Goal: Task Accomplishment & Management: Manage account settings

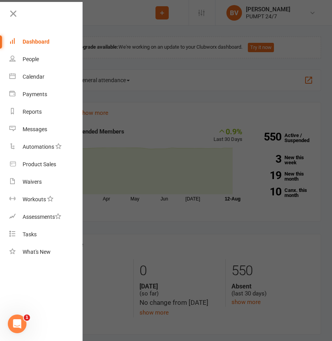
click at [123, 38] on div at bounding box center [166, 170] width 332 height 341
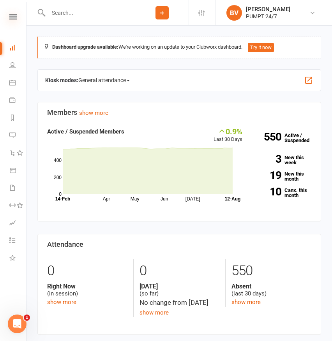
click at [16, 17] on icon at bounding box center [12, 16] width 7 height 5
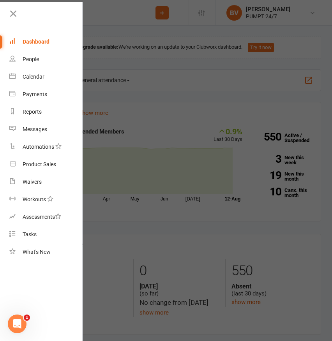
click at [160, 36] on div at bounding box center [166, 170] width 332 height 341
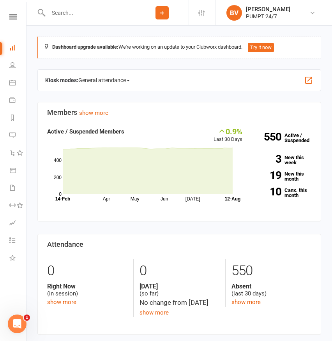
click at [197, 12] on li "Settings Membership Plans Event Templates Appointment Types Mobile App Website …" at bounding box center [201, 12] width 26 height 25
click at [202, 12] on icon at bounding box center [201, 13] width 6 height 6
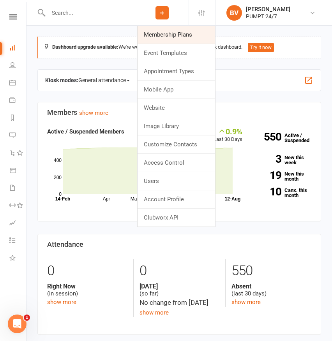
click at [185, 33] on link "Membership Plans" at bounding box center [175, 35] width 77 height 18
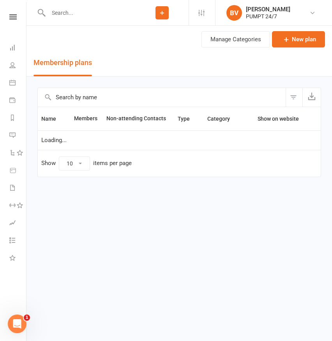
select select "25"
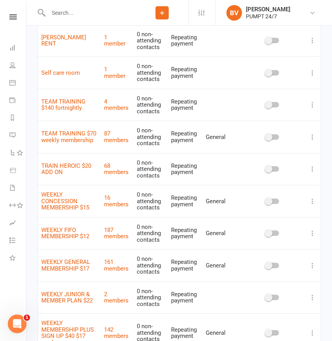
scroll to position [509, 0]
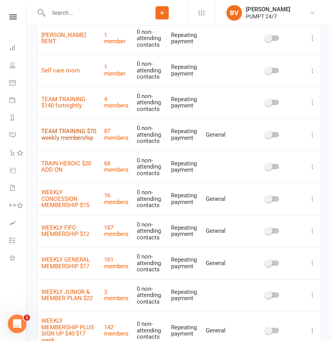
click at [82, 133] on link "TEAM TRAINING $70 weekly membership" at bounding box center [68, 135] width 55 height 14
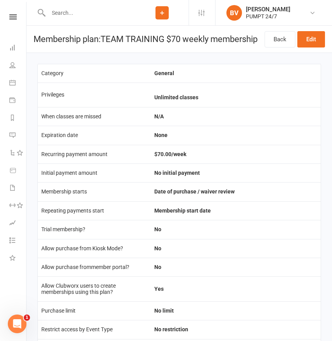
scroll to position [102, 0]
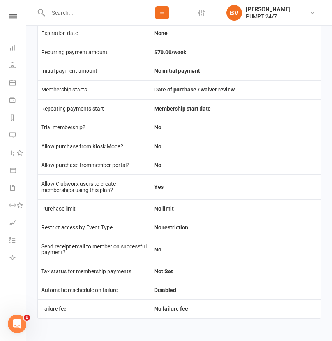
select select "25"
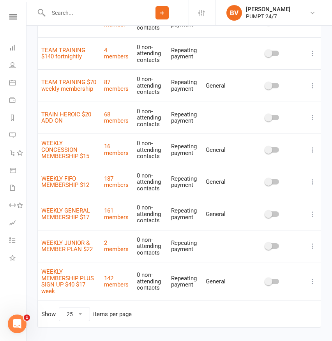
scroll to position [553, 0]
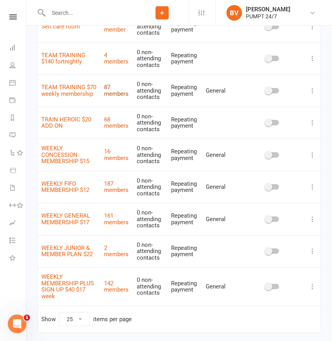
click at [119, 93] on link "87 members" at bounding box center [116, 91] width 25 height 14
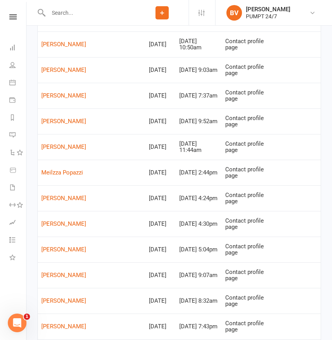
scroll to position [78, 0]
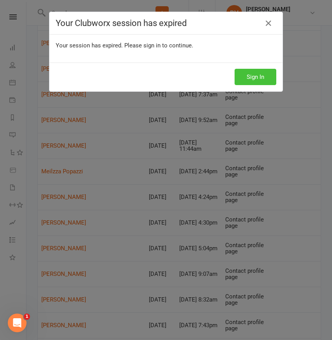
click at [261, 77] on button "Sign In" at bounding box center [255, 77] width 42 height 16
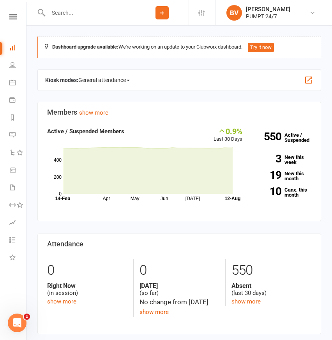
click at [63, 12] on input "text" at bounding box center [90, 12] width 89 height 11
click at [67, 7] on input "text" at bounding box center [90, 12] width 89 height 11
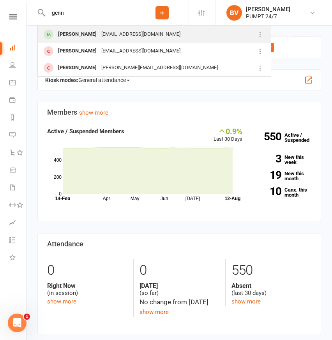
type input "genn"
click at [126, 35] on div "[EMAIL_ADDRESS][DOMAIN_NAME]" at bounding box center [141, 34] width 84 height 11
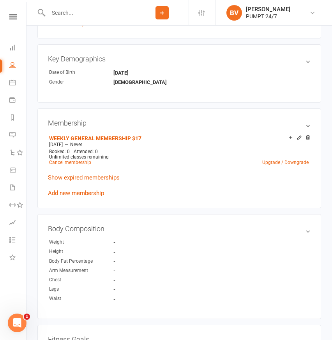
scroll to position [312, 0]
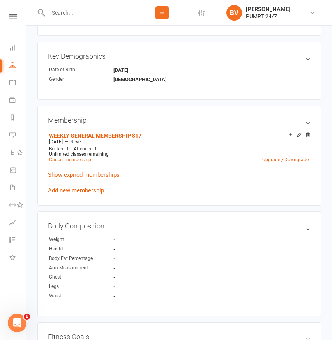
click at [66, 17] on input "text" at bounding box center [90, 12] width 89 height 11
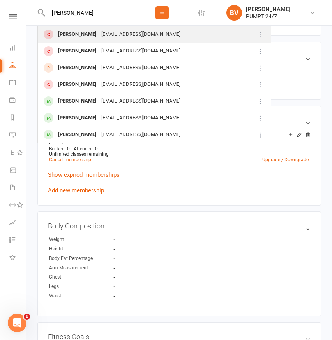
type input "[PERSON_NAME]"
click at [111, 33] on div "[EMAIL_ADDRESS][DOMAIN_NAME]" at bounding box center [141, 34] width 84 height 11
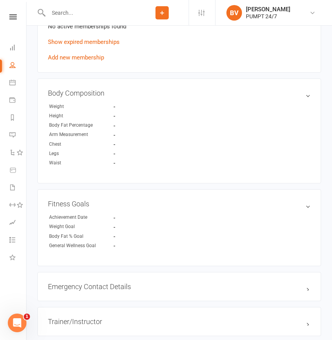
scroll to position [413, 0]
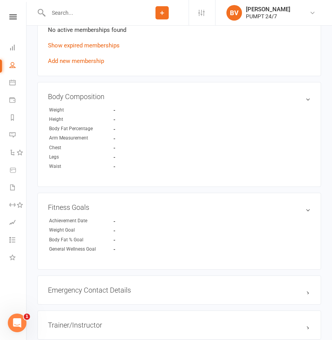
click at [98, 12] on input "text" at bounding box center [90, 12] width 89 height 11
click at [95, 11] on input "nou" at bounding box center [90, 12] width 89 height 11
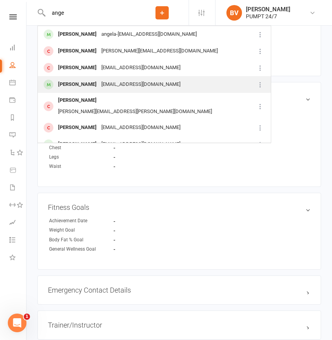
type input "ange"
click at [99, 81] on div "[EMAIL_ADDRESS][DOMAIN_NAME]" at bounding box center [141, 84] width 84 height 11
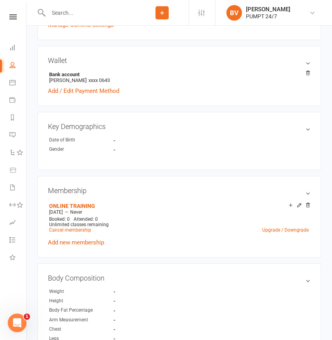
scroll to position [233, 0]
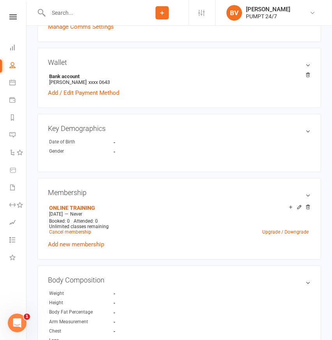
click at [77, 10] on input "text" at bounding box center [90, 12] width 89 height 11
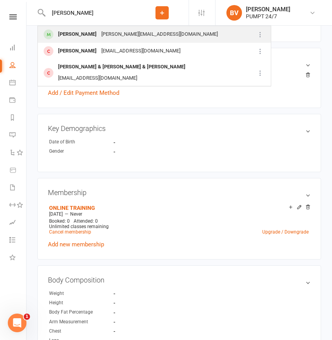
type input "[PERSON_NAME]"
click at [81, 33] on div "[PERSON_NAME]" at bounding box center [77, 34] width 43 height 11
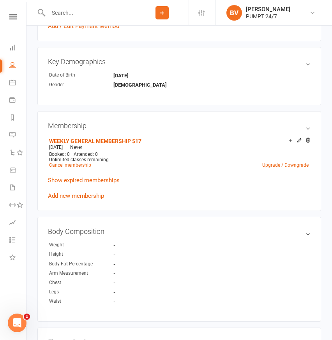
scroll to position [307, 0]
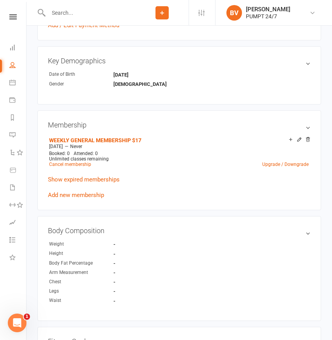
click at [91, 12] on input "text" at bounding box center [90, 12] width 89 height 11
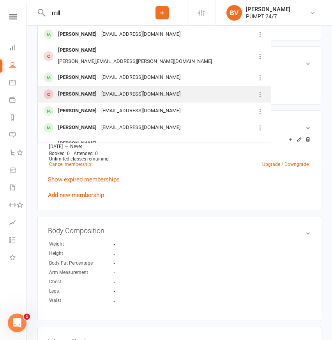
type input "mill"
click at [99, 89] on div "[EMAIL_ADDRESS][DOMAIN_NAME]" at bounding box center [141, 94] width 84 height 11
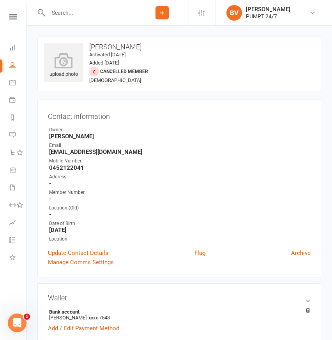
click at [83, 16] on input "text" at bounding box center [90, 12] width 89 height 11
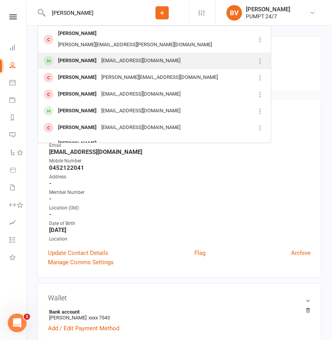
type input "[PERSON_NAME]"
click at [93, 55] on div "[PERSON_NAME]" at bounding box center [77, 60] width 43 height 11
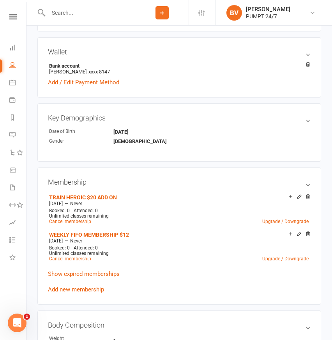
scroll to position [255, 0]
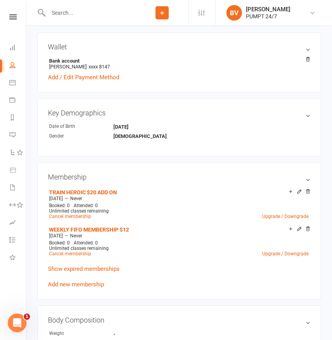
click at [74, 11] on input "text" at bounding box center [90, 12] width 89 height 11
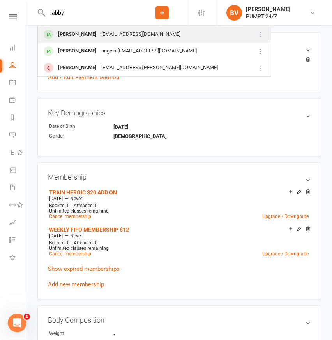
type input "abby"
click at [99, 35] on div "[EMAIL_ADDRESS][DOMAIN_NAME]" at bounding box center [141, 34] width 84 height 11
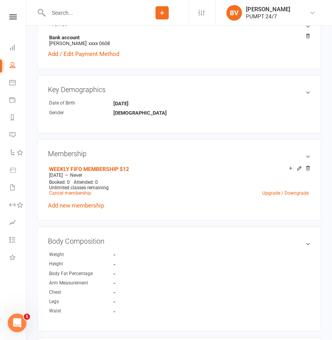
scroll to position [286, 0]
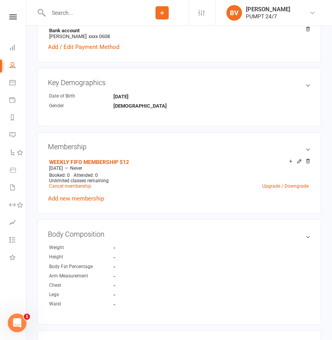
click at [84, 15] on input "text" at bounding box center [90, 12] width 89 height 11
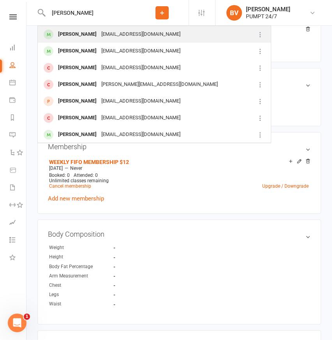
type input "[PERSON_NAME]"
click at [104, 30] on div "[EMAIL_ADDRESS][DOMAIN_NAME]" at bounding box center [141, 34] width 84 height 11
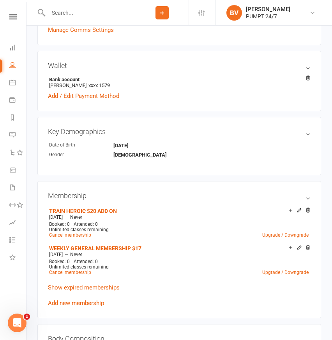
scroll to position [262, 0]
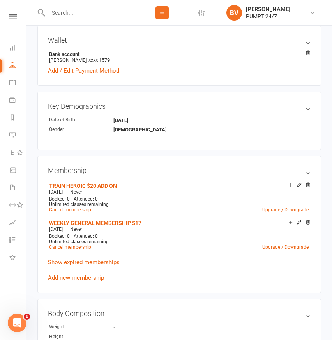
click at [70, 7] on input "text" at bounding box center [90, 12] width 89 height 11
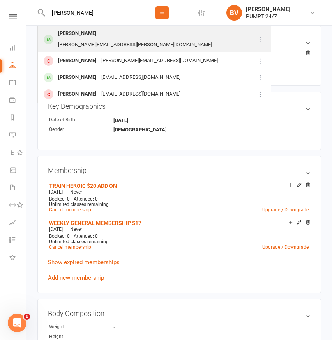
type input "[PERSON_NAME]"
click at [93, 39] on div "[PERSON_NAME][EMAIL_ADDRESS][PERSON_NAME][DOMAIN_NAME]" at bounding box center [135, 44] width 158 height 11
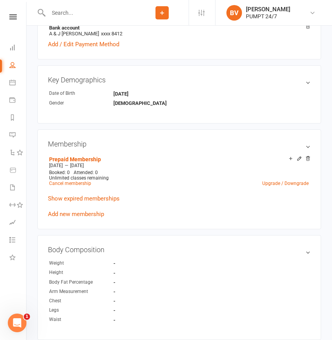
scroll to position [291, 0]
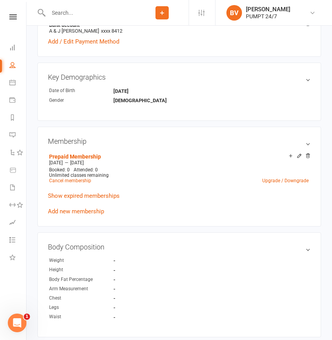
click at [86, 10] on input "text" at bounding box center [90, 12] width 89 height 11
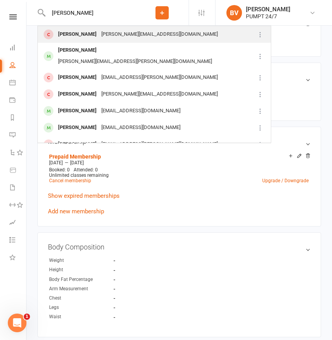
type input "[PERSON_NAME]"
click at [100, 35] on div "[PERSON_NAME][EMAIL_ADDRESS][DOMAIN_NAME]" at bounding box center [159, 34] width 121 height 11
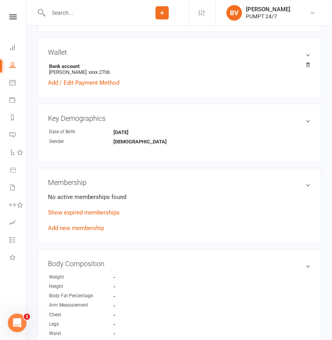
scroll to position [254, 0]
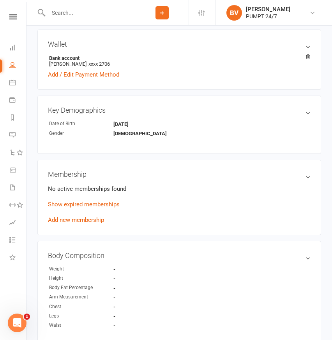
click at [81, 14] on input "text" at bounding box center [90, 12] width 89 height 11
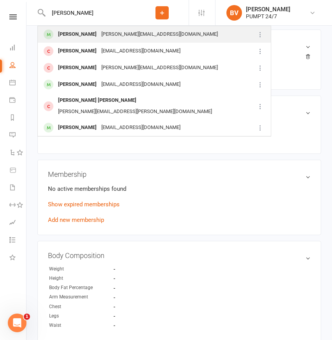
type input "[PERSON_NAME]"
click at [99, 32] on div "[PERSON_NAME][EMAIL_ADDRESS][DOMAIN_NAME]" at bounding box center [159, 34] width 121 height 11
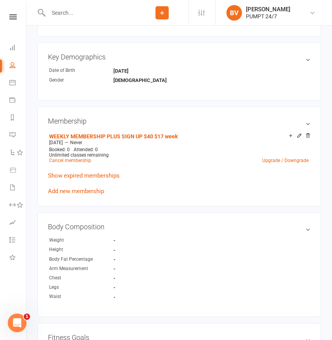
scroll to position [328, 0]
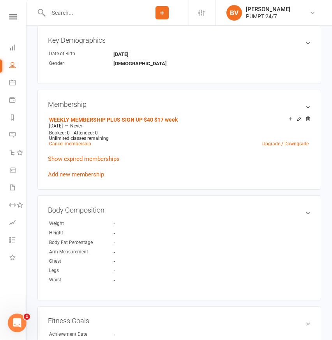
click at [98, 10] on input "text" at bounding box center [90, 12] width 89 height 11
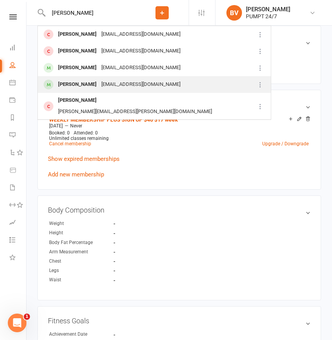
type input "[PERSON_NAME]"
click at [99, 86] on div "[PERSON_NAME]" at bounding box center [77, 84] width 43 height 11
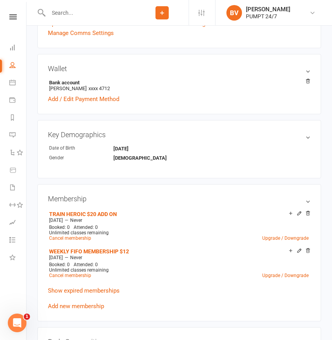
scroll to position [257, 0]
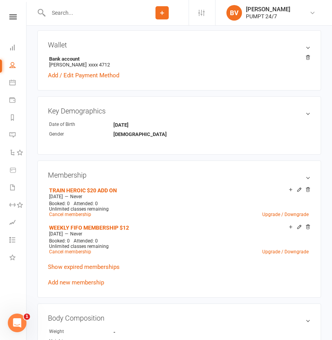
click at [84, 15] on input "text" at bounding box center [90, 12] width 89 height 11
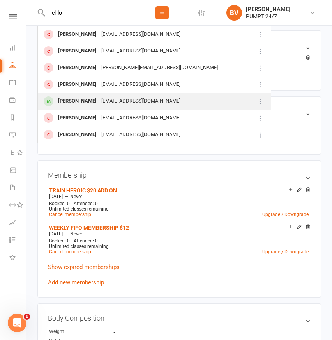
type input "chlo"
click at [99, 98] on div "[EMAIL_ADDRESS][DOMAIN_NAME]" at bounding box center [141, 101] width 84 height 11
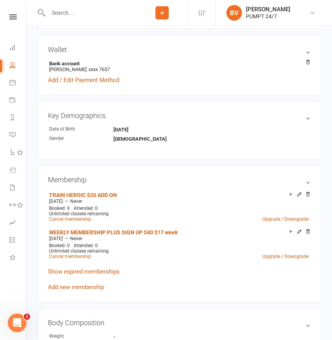
scroll to position [255, 0]
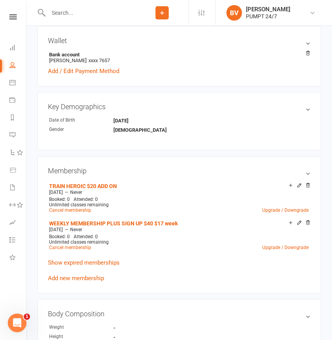
click at [79, 11] on input "text" at bounding box center [90, 12] width 89 height 11
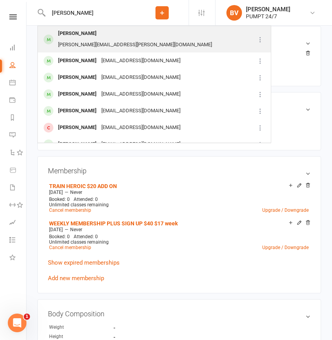
type input "[PERSON_NAME]"
click at [101, 39] on div "[PERSON_NAME][EMAIL_ADDRESS][PERSON_NAME][DOMAIN_NAME]" at bounding box center [135, 44] width 158 height 11
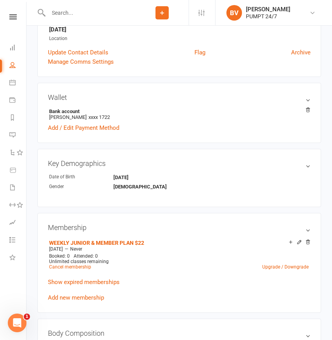
scroll to position [220, 0]
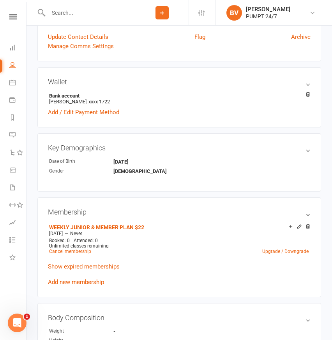
click at [88, 9] on input "text" at bounding box center [90, 12] width 89 height 11
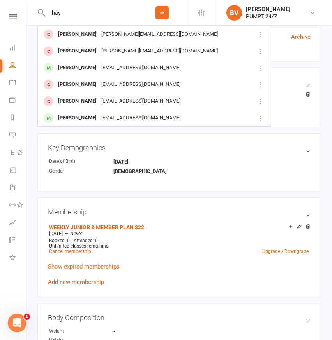
click at [74, 13] on input "hay" at bounding box center [90, 12] width 89 height 11
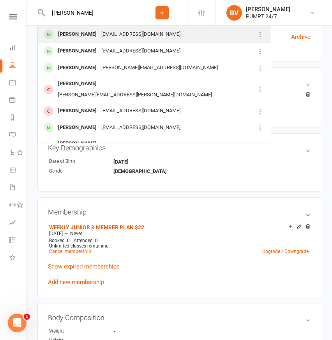
type input "[PERSON_NAME]"
click at [100, 31] on div "[EMAIL_ADDRESS][DOMAIN_NAME]" at bounding box center [141, 34] width 84 height 11
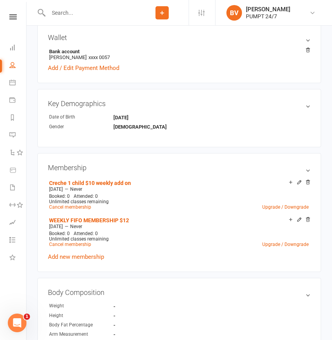
scroll to position [295, 0]
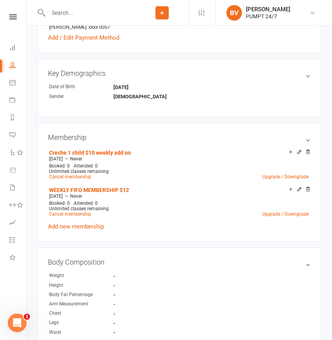
click at [94, 14] on input "text" at bounding box center [90, 12] width 89 height 11
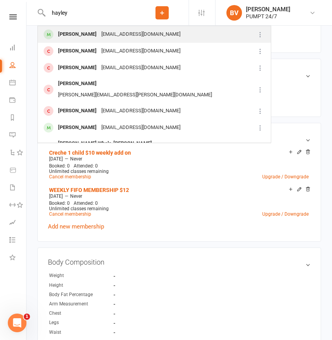
type input "hayley"
click at [102, 33] on div "[EMAIL_ADDRESS][DOMAIN_NAME]" at bounding box center [141, 34] width 84 height 11
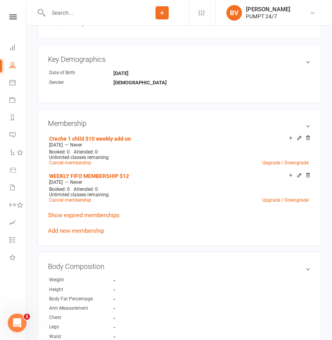
scroll to position [314, 0]
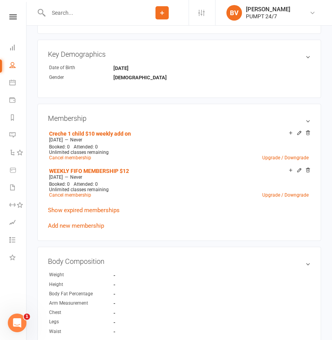
click at [93, 20] on div at bounding box center [86, 12] width 98 height 25
click at [92, 18] on div at bounding box center [86, 12] width 98 height 25
click at [74, 15] on input "text" at bounding box center [90, 12] width 89 height 11
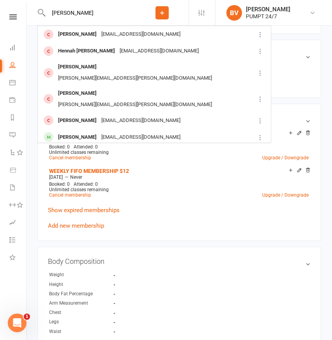
click at [70, 11] on input "[PERSON_NAME]" at bounding box center [90, 12] width 89 height 11
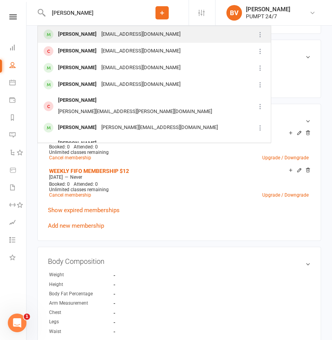
type input "[PERSON_NAME]"
click at [111, 35] on div "[EMAIL_ADDRESS][DOMAIN_NAME]" at bounding box center [141, 34] width 84 height 11
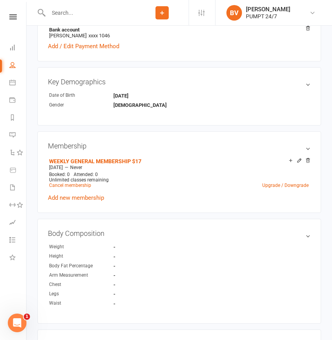
scroll to position [286, 0]
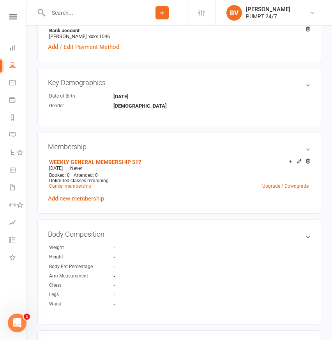
click at [82, 11] on input "text" at bounding box center [90, 12] width 89 height 11
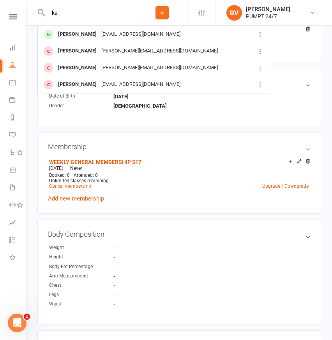
click at [76, 15] on input "ka" at bounding box center [90, 12] width 89 height 11
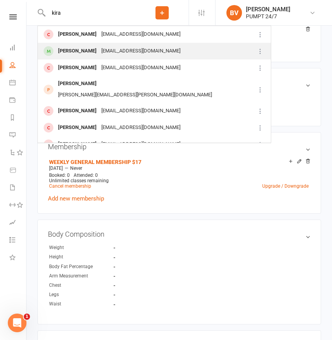
type input "kira"
click at [93, 51] on div "[PERSON_NAME]" at bounding box center [77, 51] width 43 height 11
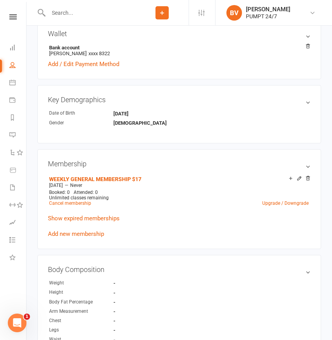
scroll to position [279, 0]
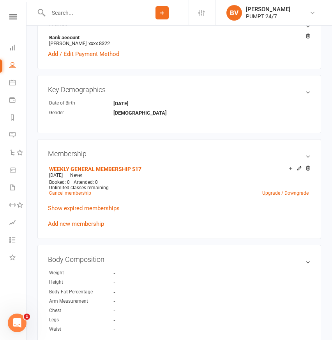
click at [89, 12] on input "text" at bounding box center [90, 12] width 89 height 11
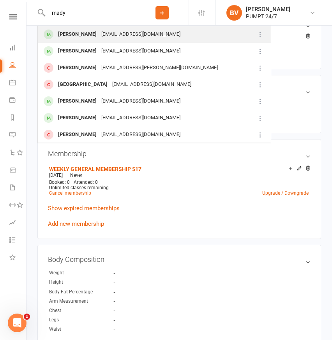
type input "mady"
click at [100, 31] on div "[EMAIL_ADDRESS][DOMAIN_NAME]" at bounding box center [141, 34] width 84 height 11
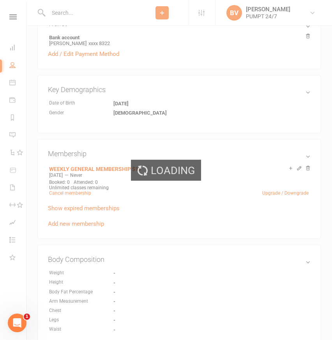
scroll to position [281, 0]
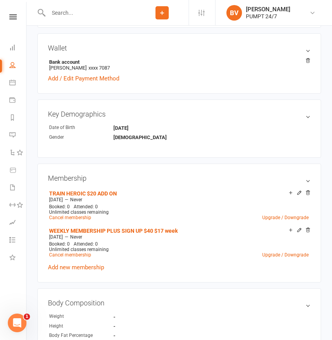
scroll to position [252, 0]
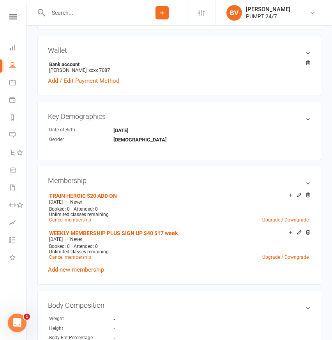
click at [75, 12] on input "text" at bounding box center [90, 12] width 89 height 11
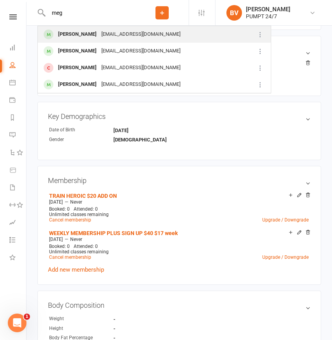
type input "meg"
click at [109, 35] on div "[EMAIL_ADDRESS][DOMAIN_NAME]" at bounding box center [141, 34] width 84 height 11
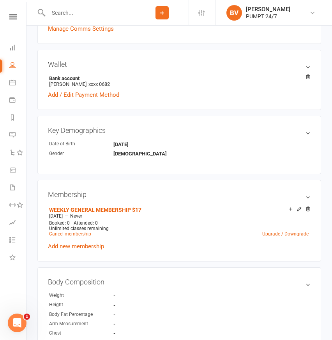
scroll to position [255, 0]
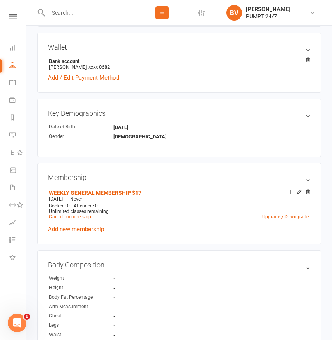
click at [83, 12] on input "text" at bounding box center [90, 12] width 89 height 11
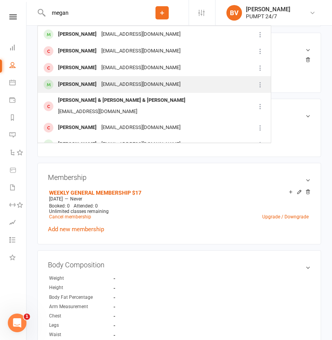
type input "megan"
click at [99, 82] on div "[PERSON_NAME]" at bounding box center [77, 84] width 43 height 11
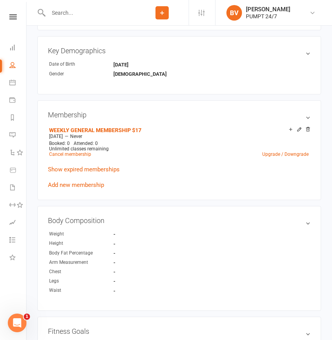
scroll to position [329, 0]
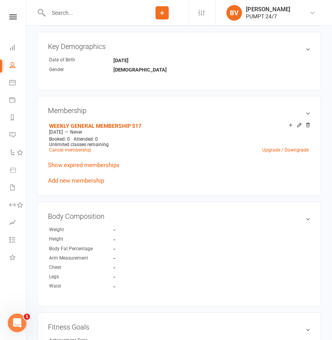
click at [61, 12] on input "text" at bounding box center [90, 12] width 89 height 11
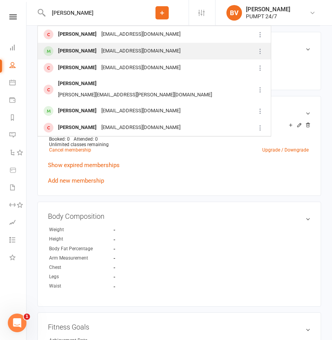
type input "[PERSON_NAME]"
click at [99, 49] on div "[EMAIL_ADDRESS][DOMAIN_NAME]" at bounding box center [141, 51] width 84 height 11
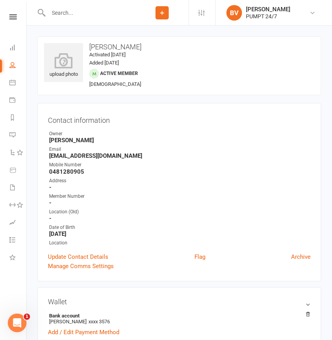
click at [107, 18] on div at bounding box center [86, 12] width 98 height 25
click at [76, 13] on input "text" at bounding box center [90, 12] width 89 height 11
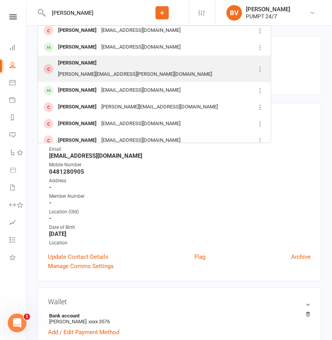
scroll to position [25, 0]
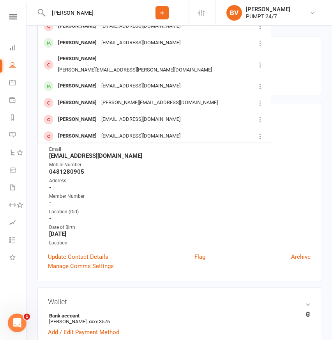
click at [80, 11] on input "[PERSON_NAME]" at bounding box center [90, 12] width 89 height 11
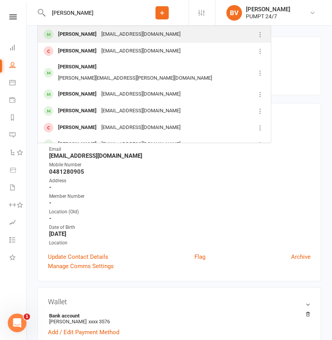
type input "[PERSON_NAME]"
click at [99, 32] on div "[EMAIL_ADDRESS][DOMAIN_NAME]" at bounding box center [141, 34] width 84 height 11
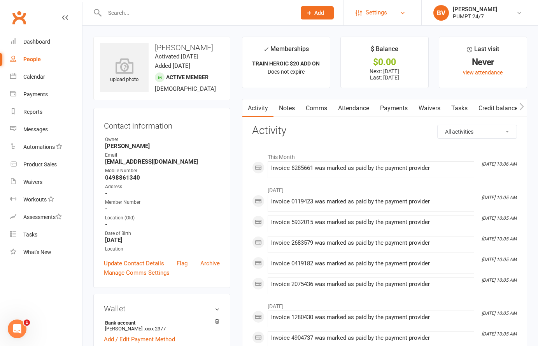
click at [331, 11] on span "Settings" at bounding box center [376, 13] width 21 height 18
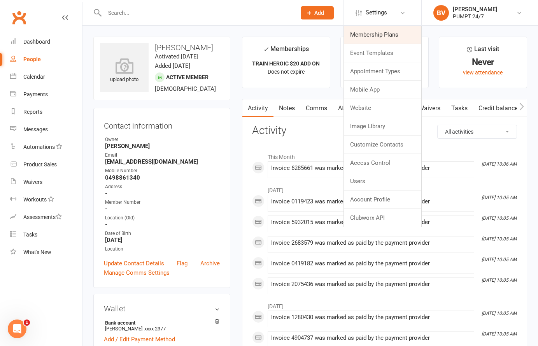
click at [331, 31] on link "Membership Plans" at bounding box center [382, 35] width 77 height 18
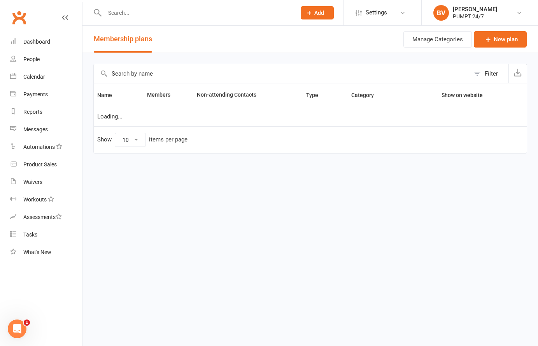
select select "25"
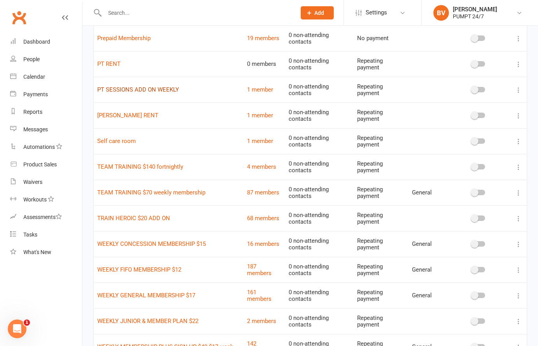
scroll to position [314, 0]
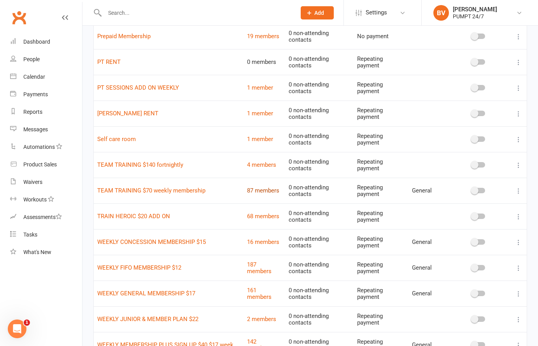
click at [270, 189] on link "87 members" at bounding box center [263, 190] width 32 height 7
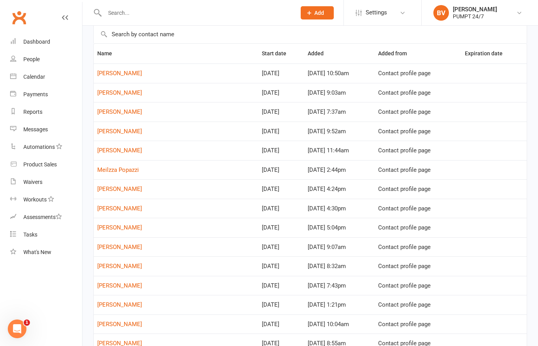
scroll to position [39, 0]
click at [120, 93] on link "[PERSON_NAME]" at bounding box center [119, 92] width 45 height 7
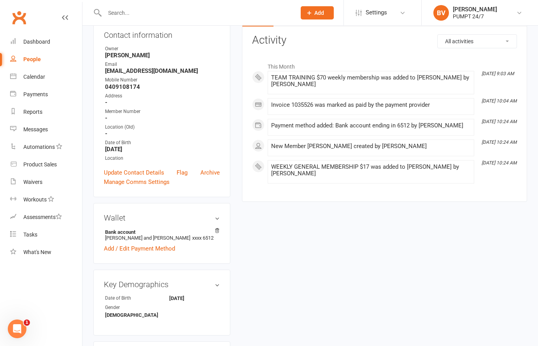
scroll to position [89, 0]
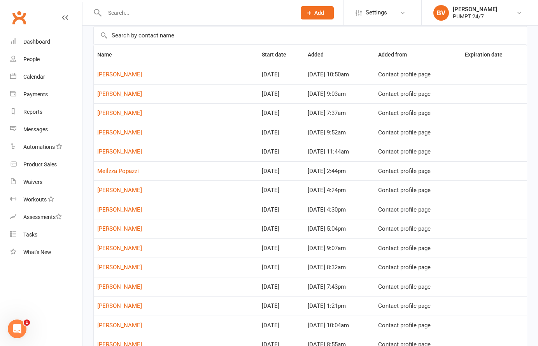
scroll to position [28, 0]
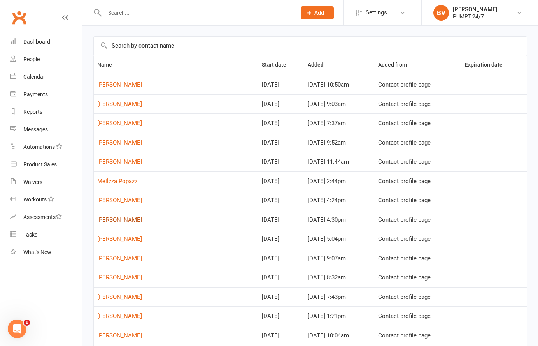
click at [122, 219] on link "[PERSON_NAME]" at bounding box center [119, 219] width 45 height 7
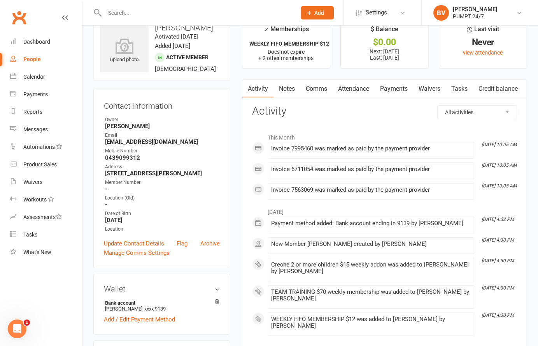
scroll to position [19, 0]
click at [331, 88] on link "Payments" at bounding box center [394, 90] width 39 height 18
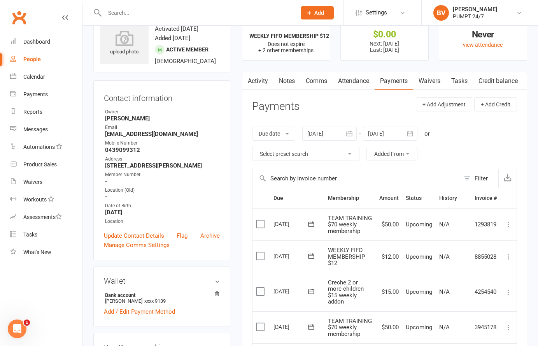
scroll to position [26, 0]
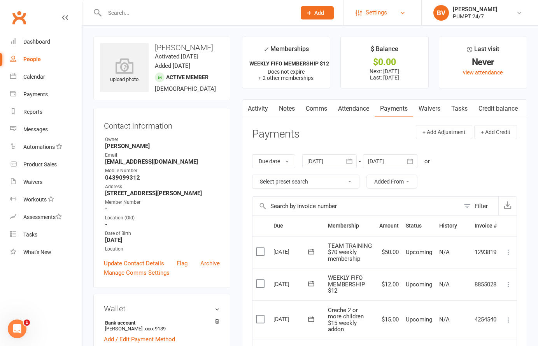
click at [331, 15] on span "Settings" at bounding box center [376, 13] width 21 height 18
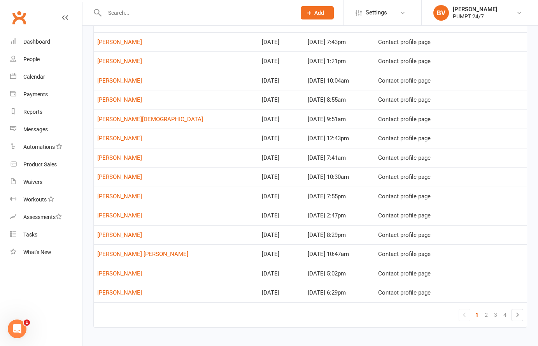
scroll to position [296, 0]
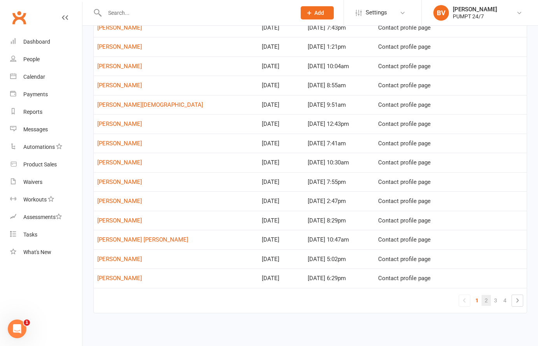
click at [331, 301] on link "2" at bounding box center [486, 300] width 9 height 11
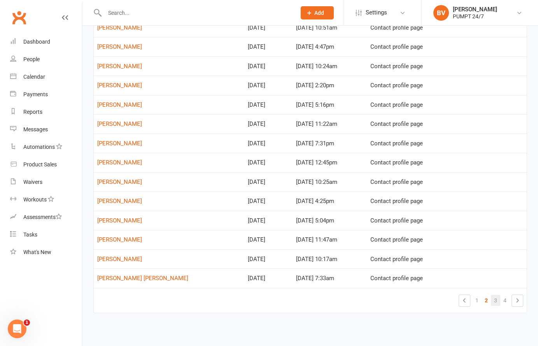
click at [331, 298] on link "3" at bounding box center [495, 300] width 9 height 11
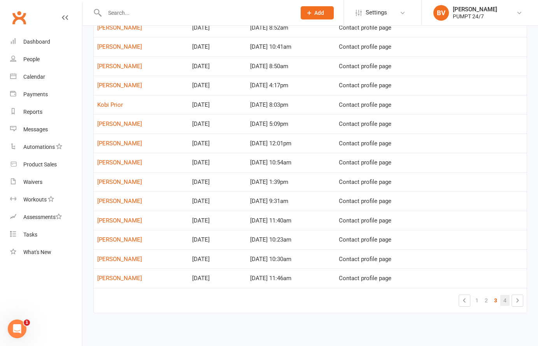
click at [331, 297] on link "4" at bounding box center [504, 300] width 9 height 11
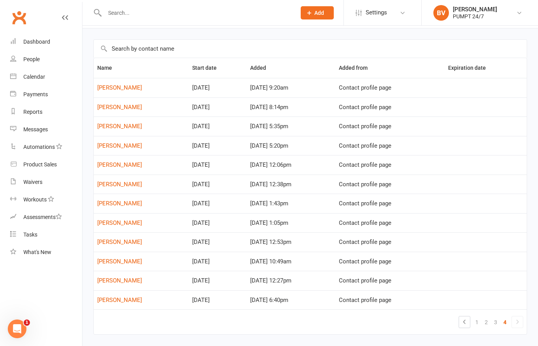
scroll to position [31, 0]
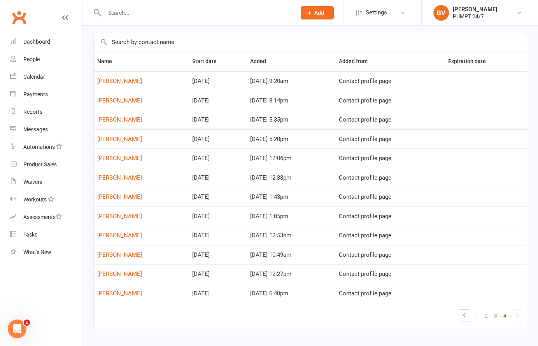
click at [126, 153] on td "[PERSON_NAME]" at bounding box center [141, 157] width 95 height 19
click at [125, 101] on link "[PERSON_NAME]" at bounding box center [119, 100] width 45 height 7
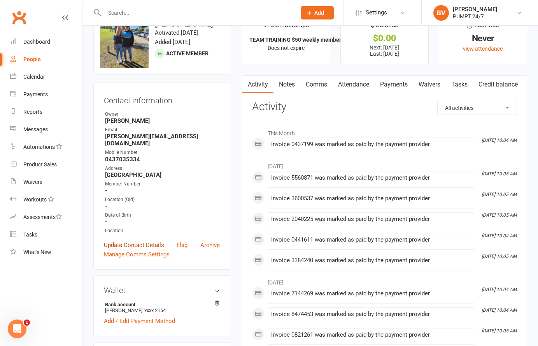
click at [142, 240] on link "Update Contact Details" at bounding box center [134, 244] width 60 height 9
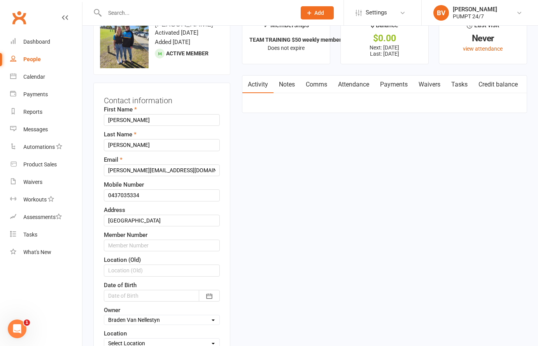
scroll to position [37, 0]
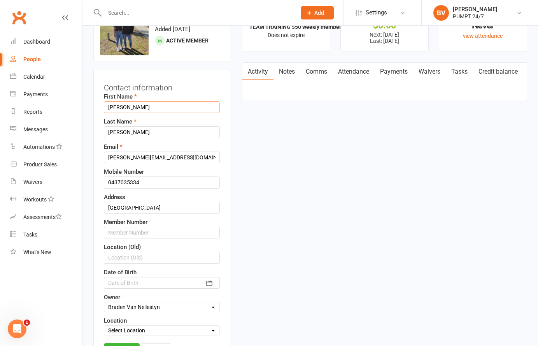
click at [112, 106] on input "[PERSON_NAME]" at bounding box center [162, 107] width 116 height 12
type input "[PERSON_NAME]"
click at [109, 133] on input "[PERSON_NAME]" at bounding box center [162, 132] width 116 height 12
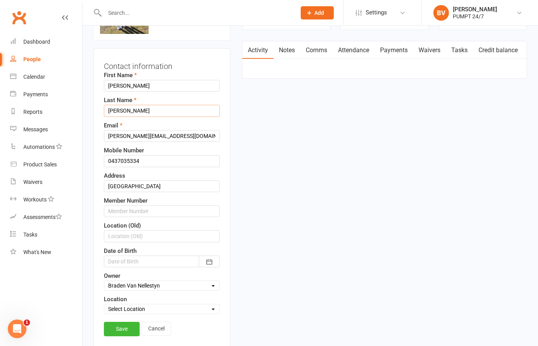
scroll to position [61, 0]
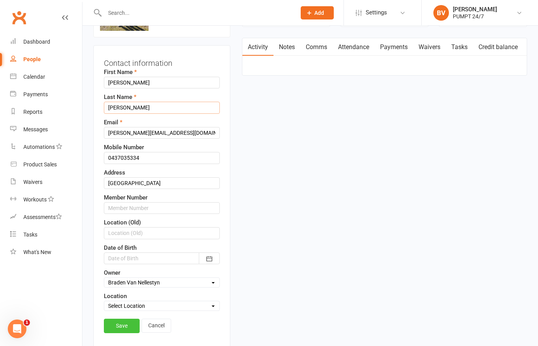
type input "[PERSON_NAME]"
click at [119, 323] on link "Save" at bounding box center [122, 325] width 36 height 14
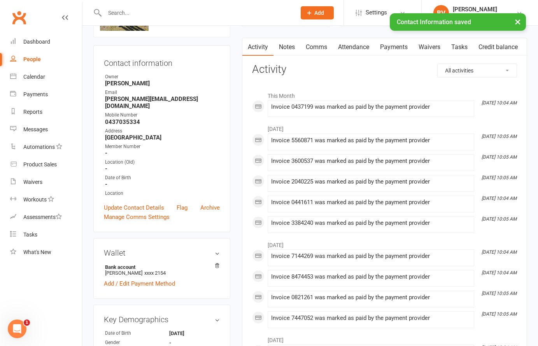
scroll to position [0, 0]
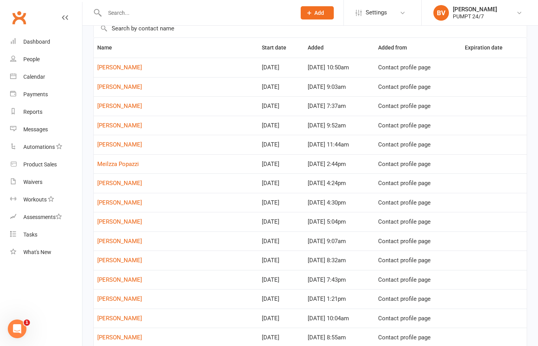
scroll to position [31, 0]
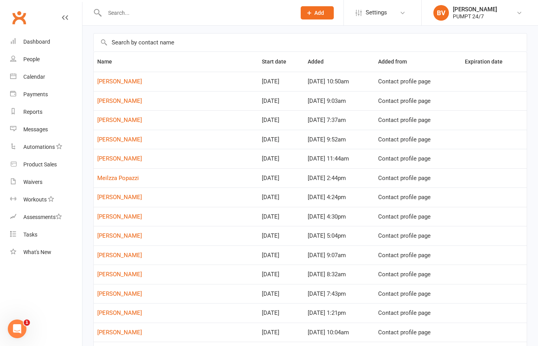
click at [134, 13] on input "text" at bounding box center [196, 12] width 188 height 11
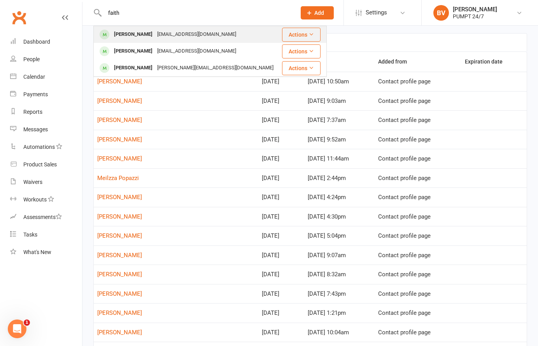
type input "faith"
click at [155, 35] on div "[EMAIL_ADDRESS][DOMAIN_NAME]" at bounding box center [197, 34] width 84 height 11
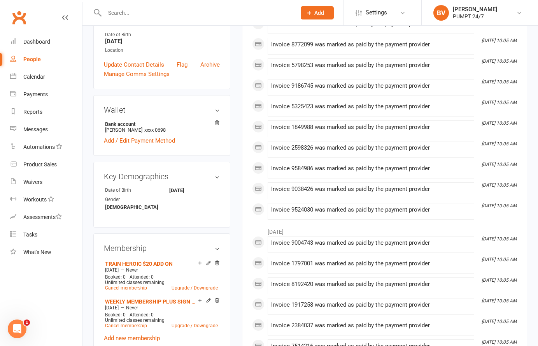
scroll to position [59, 0]
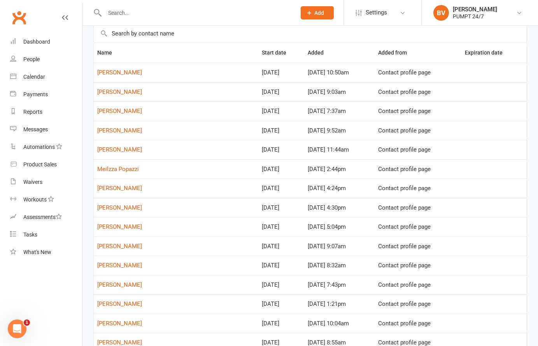
scroll to position [38, 0]
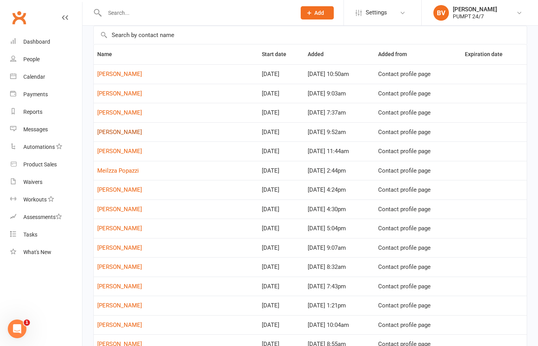
click at [118, 132] on link "[PERSON_NAME]" at bounding box center [119, 131] width 45 height 7
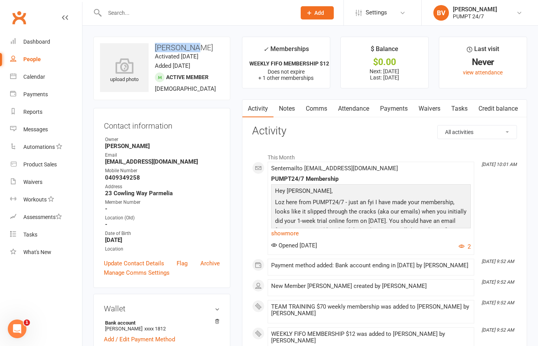
drag, startPoint x: 199, startPoint y: 45, endPoint x: 155, endPoint y: 45, distance: 44.0
click at [155, 45] on h3 "[PERSON_NAME]" at bounding box center [162, 47] width 124 height 9
copy h3 "[PERSON_NAME]"
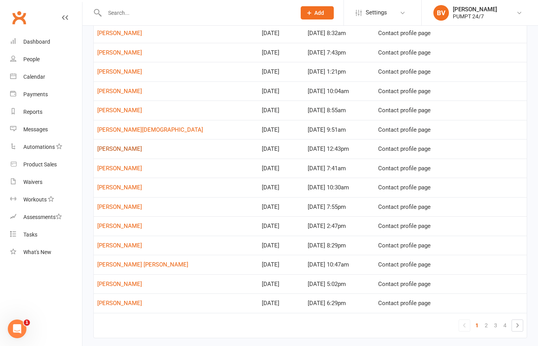
scroll to position [275, 0]
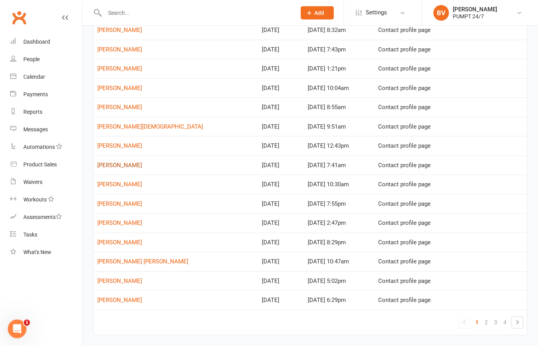
click at [124, 166] on link "[PERSON_NAME]" at bounding box center [119, 164] width 45 height 7
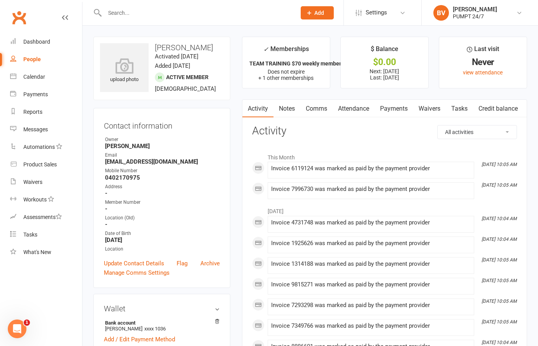
drag, startPoint x: 208, startPoint y: 47, endPoint x: 154, endPoint y: 49, distance: 53.7
click at [154, 49] on h3 "[PERSON_NAME]" at bounding box center [162, 47] width 124 height 9
copy h3 "[PERSON_NAME]"
click at [133, 262] on link "Update Contact Details" at bounding box center [134, 262] width 60 height 9
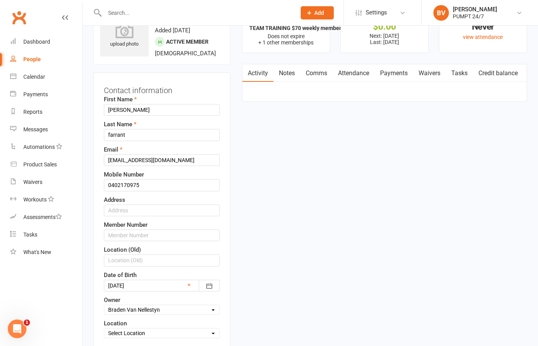
scroll to position [37, 0]
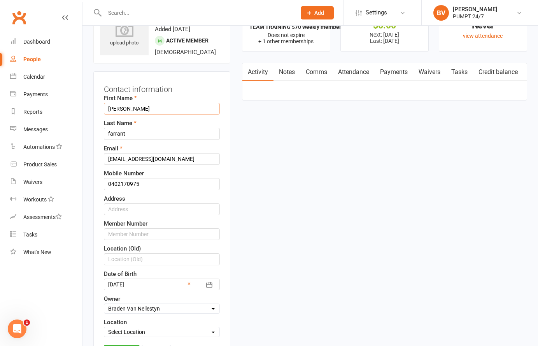
click at [110, 109] on input "[PERSON_NAME]" at bounding box center [162, 109] width 116 height 12
type input "[PERSON_NAME]"
click at [111, 134] on input "farrant" at bounding box center [162, 134] width 116 height 12
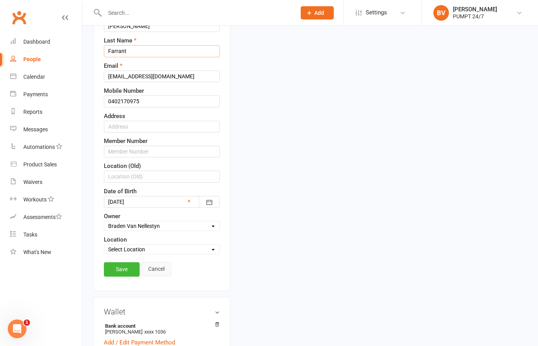
scroll to position [121, 0]
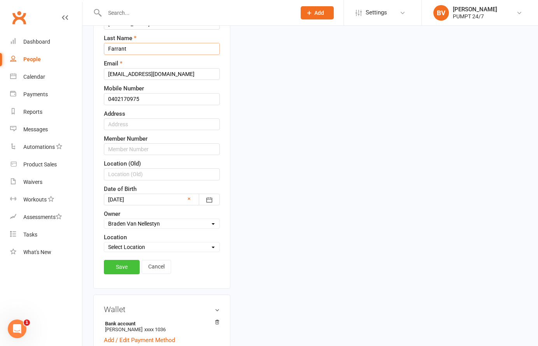
type input "Farrant"
click at [124, 265] on link "Save" at bounding box center [122, 267] width 36 height 14
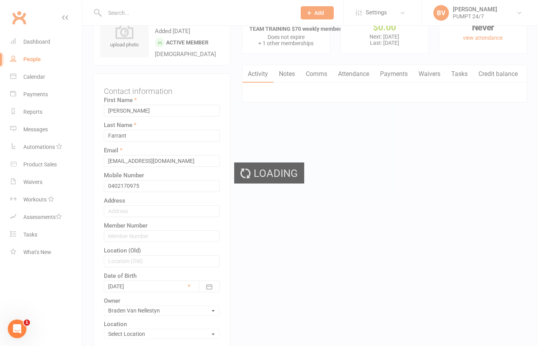
scroll to position [0, 0]
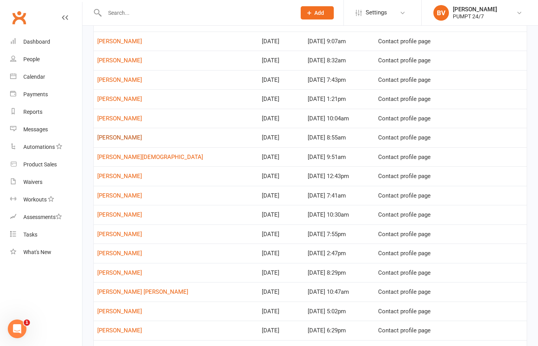
scroll to position [248, 0]
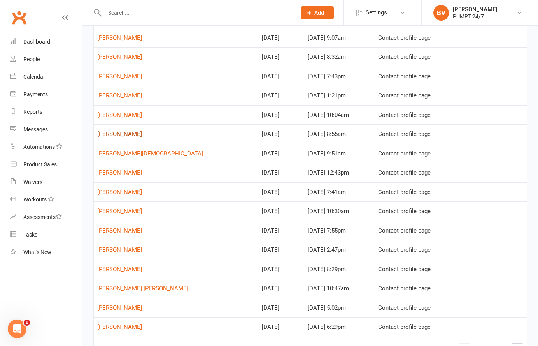
click at [126, 135] on link "[PERSON_NAME]" at bounding box center [119, 133] width 45 height 7
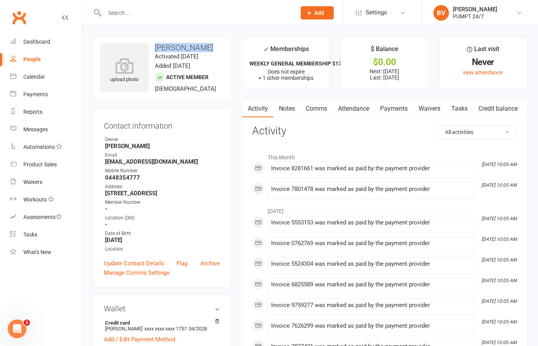
drag, startPoint x: 206, startPoint y: 50, endPoint x: 153, endPoint y: 49, distance: 52.9
click at [153, 49] on h3 "[PERSON_NAME]" at bounding box center [162, 47] width 124 height 9
copy h3 "[PERSON_NAME]"
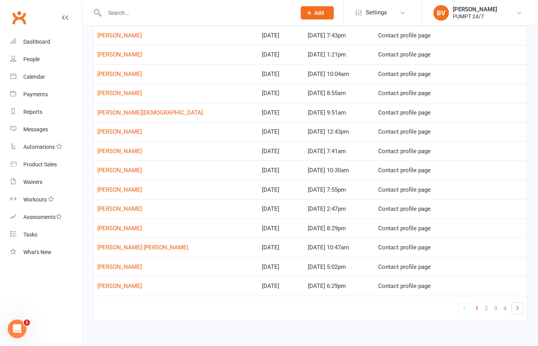
scroll to position [296, 0]
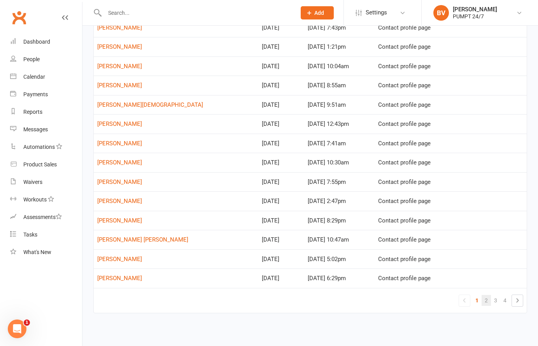
click at [331, 299] on link "2" at bounding box center [486, 300] width 9 height 11
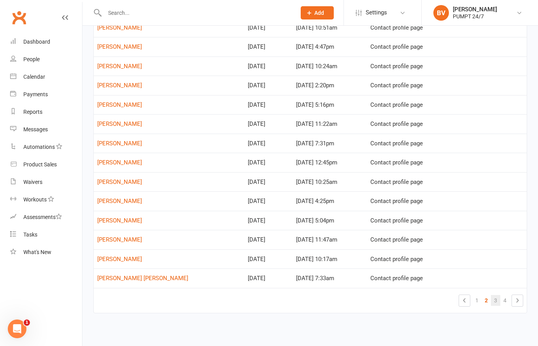
click at [331, 298] on link "3" at bounding box center [495, 300] width 9 height 11
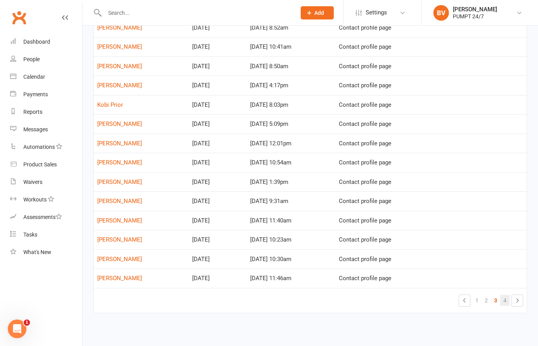
click at [331, 299] on link "4" at bounding box center [504, 300] width 9 height 11
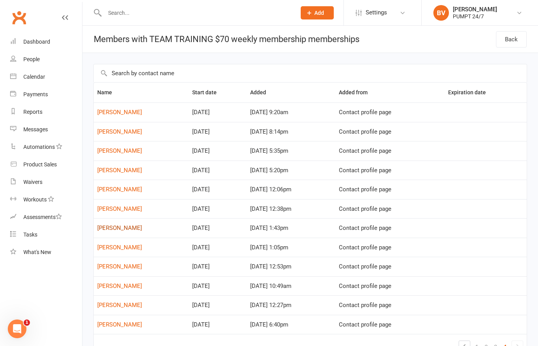
scroll to position [46, 0]
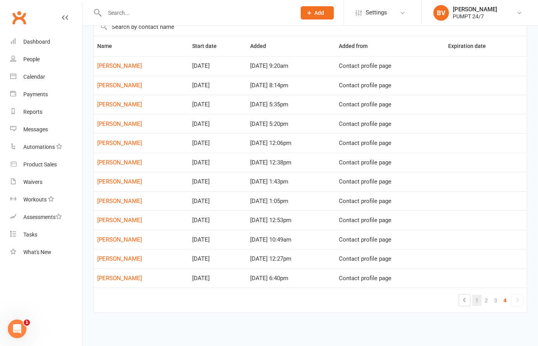
click at [331, 300] on link "1" at bounding box center [476, 300] width 9 height 11
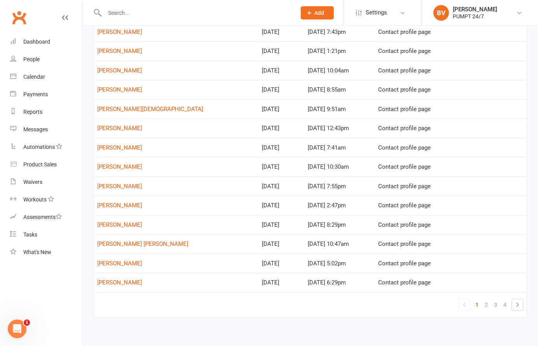
scroll to position [296, 0]
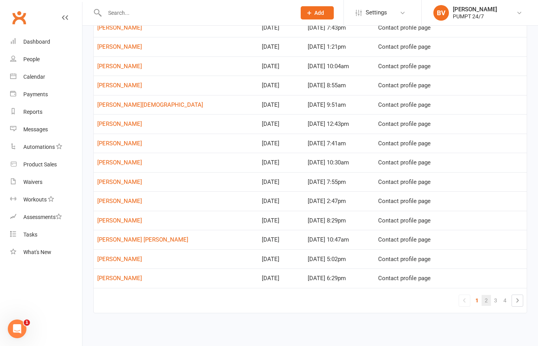
click at [331, 296] on link "2" at bounding box center [486, 300] width 9 height 11
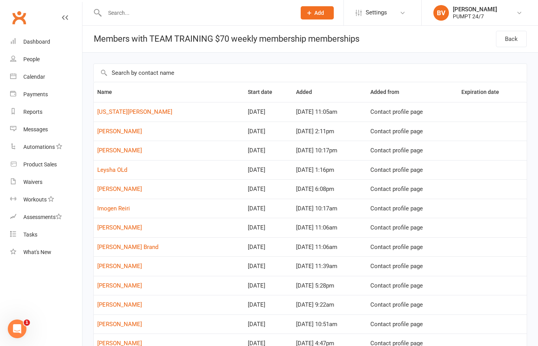
scroll to position [6, 0]
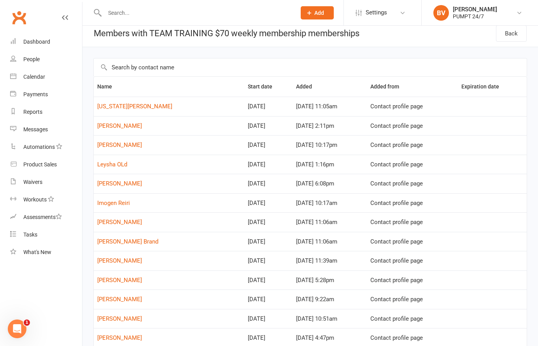
click at [114, 122] on td "[PERSON_NAME]" at bounding box center [169, 125] width 151 height 19
click at [114, 123] on link "[PERSON_NAME]" at bounding box center [119, 125] width 45 height 7
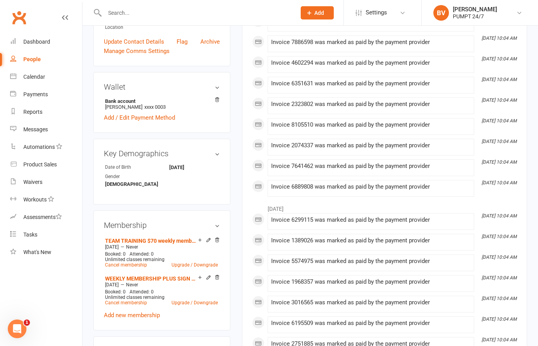
scroll to position [223, 0]
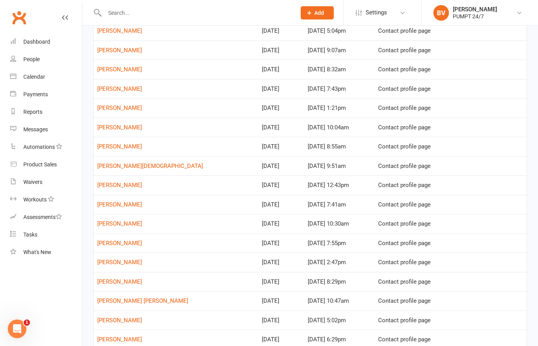
scroll to position [296, 0]
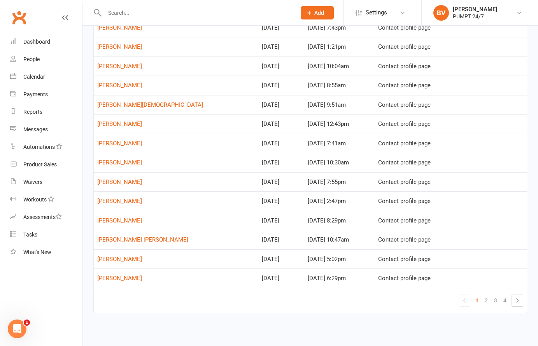
click at [134, 10] on input "text" at bounding box center [196, 12] width 188 height 11
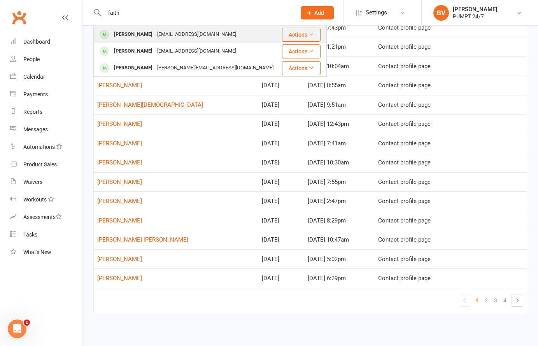
type input "faith"
click at [166, 33] on div "[EMAIL_ADDRESS][DOMAIN_NAME]" at bounding box center [197, 34] width 84 height 11
